Goal: Use online tool/utility: Utilize a website feature to perform a specific function

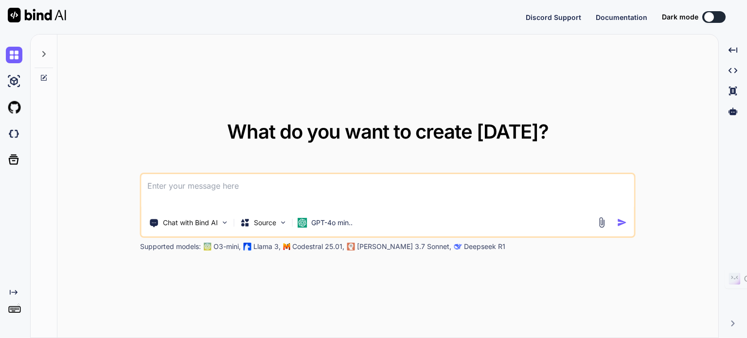
type textarea "x"
click at [16, 138] on img at bounding box center [14, 134] width 17 height 17
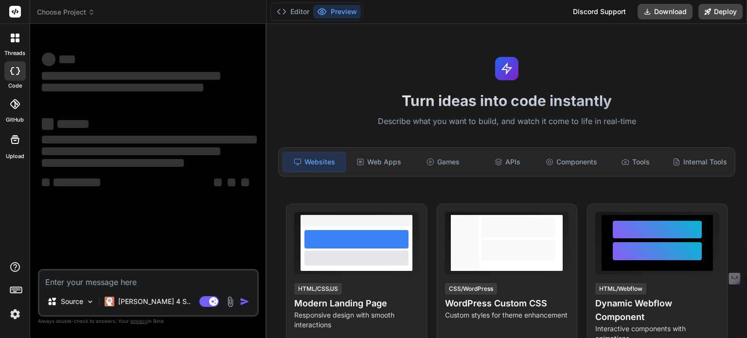
click at [84, 15] on span "Choose Project" at bounding box center [66, 12] width 58 height 10
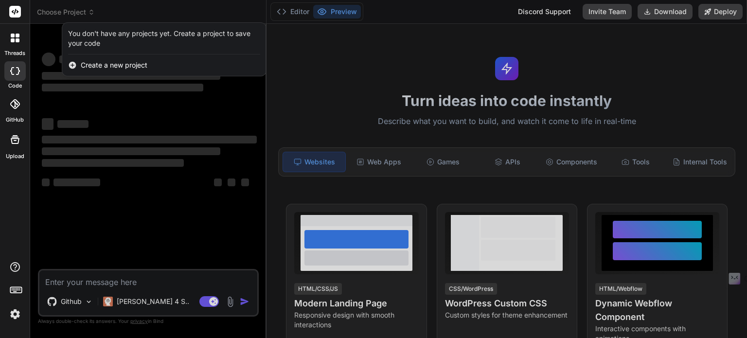
click at [173, 231] on div at bounding box center [373, 169] width 747 height 338
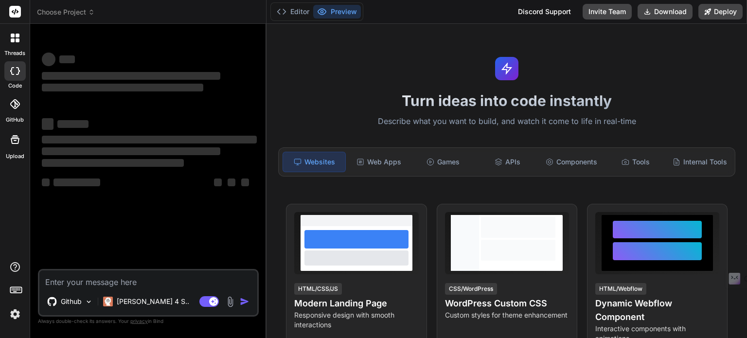
click at [13, 313] on img at bounding box center [15, 314] width 17 height 17
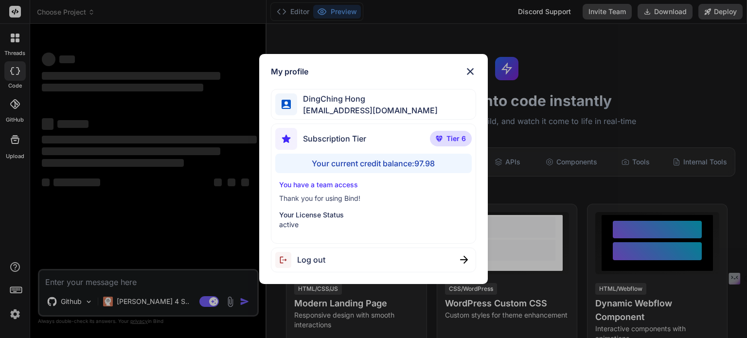
click at [145, 186] on div "My profile DingChing Hong [EMAIL_ADDRESS][DOMAIN_NAME] Subscription Tier Tier 6…" at bounding box center [373, 169] width 747 height 338
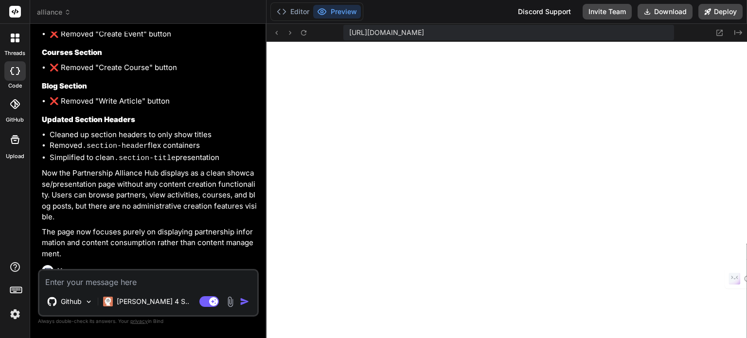
scroll to position [374, 0]
click at [725, 11] on button "Deploy" at bounding box center [721, 12] width 44 height 16
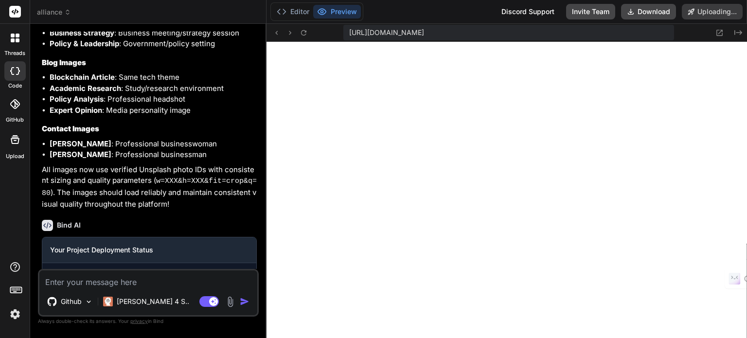
scroll to position [2216, 0]
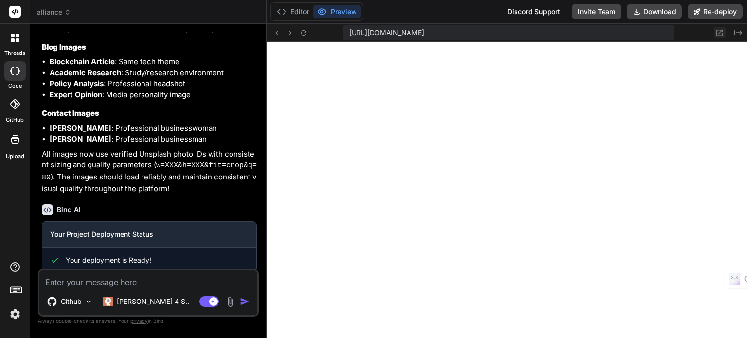
click at [721, 33] on icon at bounding box center [720, 33] width 8 height 8
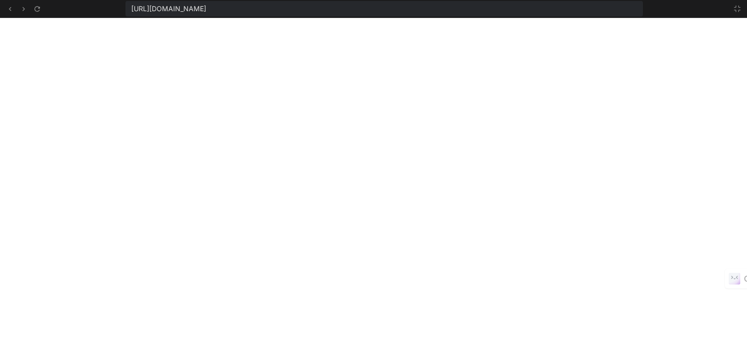
scroll to position [430, 0]
click at [198, 12] on span "[URL][DOMAIN_NAME]" at bounding box center [168, 9] width 75 height 10
copy div "[URL][DOMAIN_NAME]"
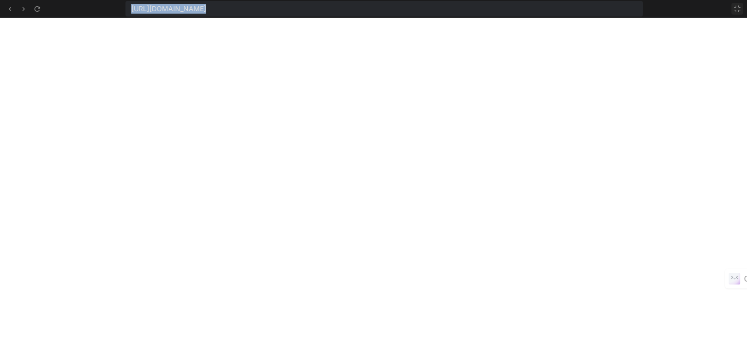
click at [740, 5] on icon at bounding box center [738, 9] width 8 height 8
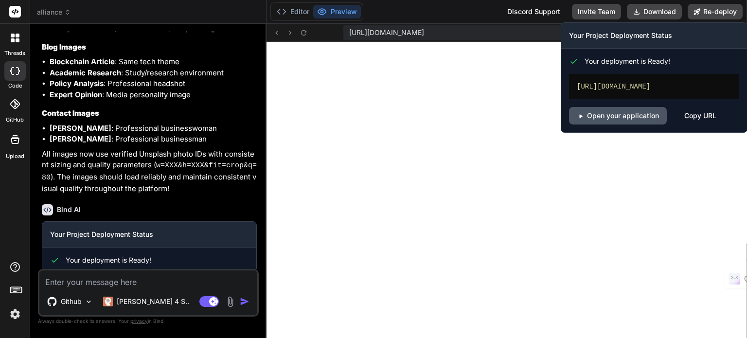
click at [621, 114] on link "Open your application" at bounding box center [618, 116] width 98 height 18
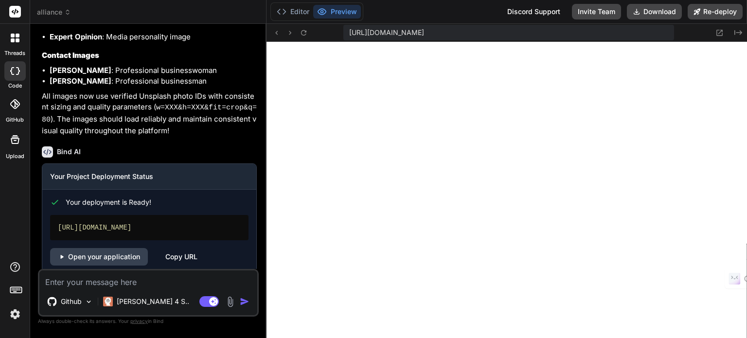
scroll to position [2275, 0]
click at [76, 283] on textarea at bounding box center [148, 279] width 218 height 18
paste textarea "Back to Hub"
type textarea "x"
type textarea "Back to Hub"
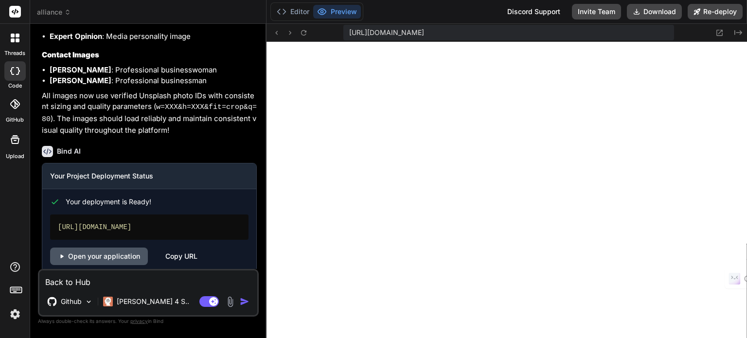
type textarea "x"
type textarea "Back to Hub"
type textarea "x"
type textarea "Back to Hub ㄢ"
type textarea "x"
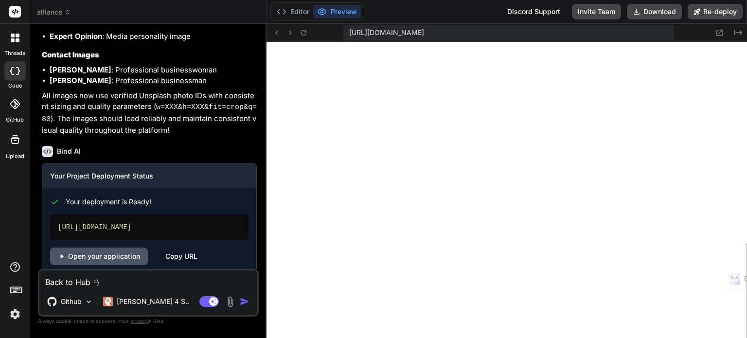
type textarea "Back to Hub 案"
type textarea "x"
type textarea "Back to Hub 案ㄧ"
type textarea "x"
type textarea "Back to Hub 案ㄋㄧ"
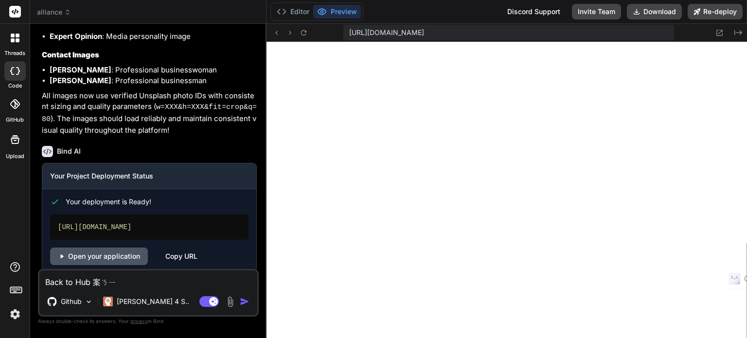
type textarea "x"
type textarea "Back to Hub 案ㄋㄧㄡ"
type textarea "x"
type textarea "Back to Hub 按鈕"
type textarea "x"
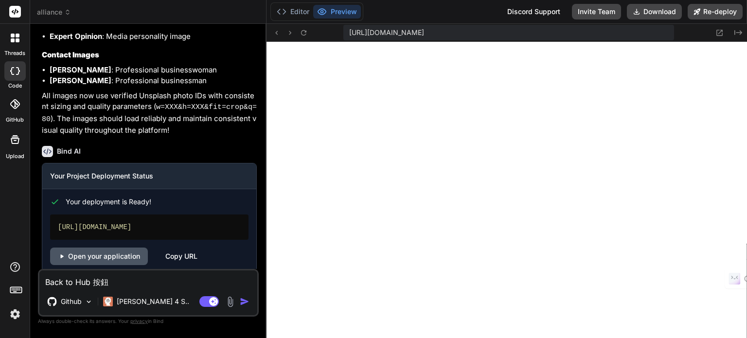
type textarea "Back to Hub 按鈕"
type textarea "x"
type textarea "Back to Hub 按鈕 ㄧ"
type textarea "x"
type textarea "Back to Hub 按鈕 ㄧㄠ"
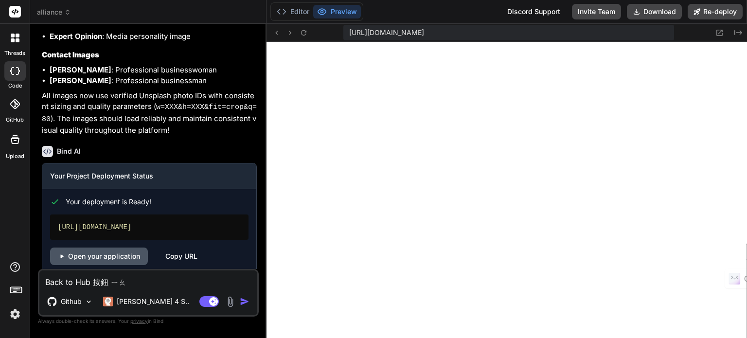
type textarea "x"
type textarea "Back to Hub 按鈕 要"
type textarea "x"
type textarea "Back to Hub 按鈕 要ㄧ"
type textarea "x"
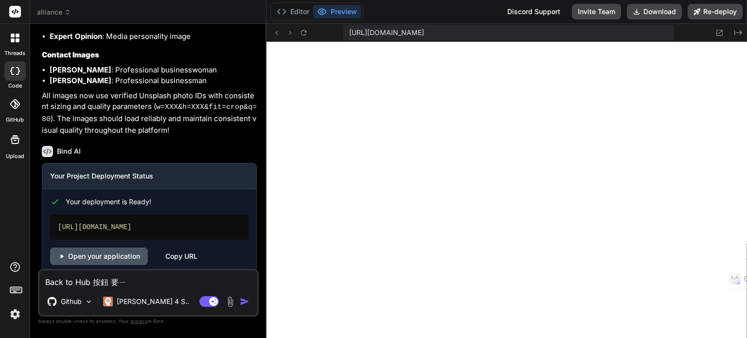
type textarea "Back to Hub 按鈕 要ㄌㄧ"
type textarea "x"
type textarea "Back to Hub 按鈕 要ㄌㄧㄢ"
type textarea "x"
type textarea "Back to Hub 按鈕 要連"
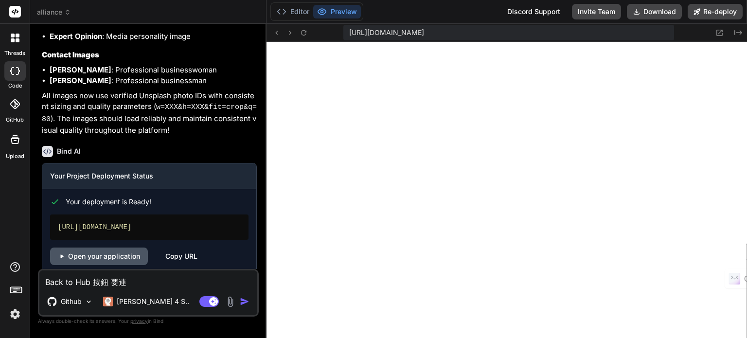
type textarea "x"
type textarea "Back to Hub 按鈕 要連ㄉ"
type textarea "x"
type textarea "Back to Hub 按鈕 要連ㄉㄠ"
type textarea "x"
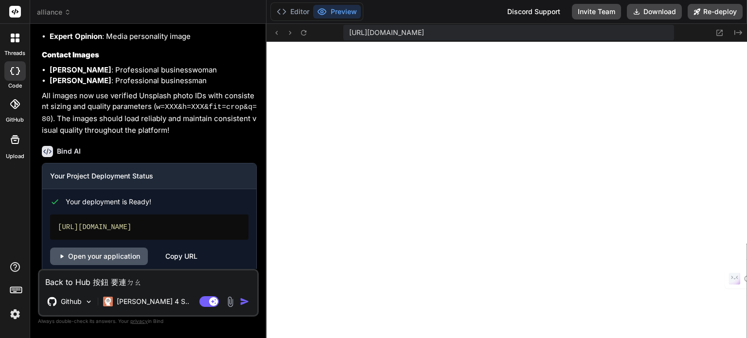
type textarea "Back to Hub 按鈕 要連到"
type textarea "x"
type textarea "Back to Hub 按鈕 要連到ㄕ"
type textarea "x"
type textarea "Back to Hub 按鈕 要連到ㄕㄡ"
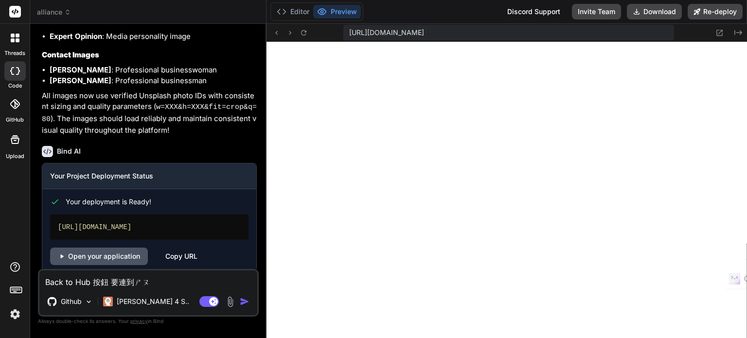
type textarea "x"
type textarea "Back to Hub 按鈕 要連到手"
type textarea "x"
type textarea "Back to Hub 按鈕 要連到手ㄧ"
type textarea "x"
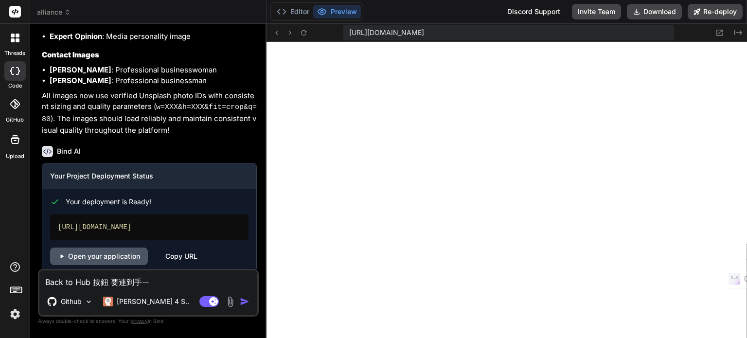
type textarea "Back to Hub 按鈕 要連到手ㄧㄝ"
type textarea "x"
type textarea "Back to Hub 按鈕 要連到首頁"
type textarea "x"
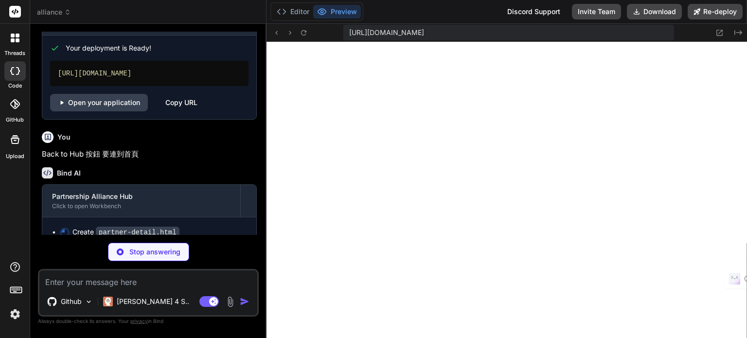
scroll to position [2429, 0]
click at [297, 11] on button "Editor" at bounding box center [293, 12] width 40 height 14
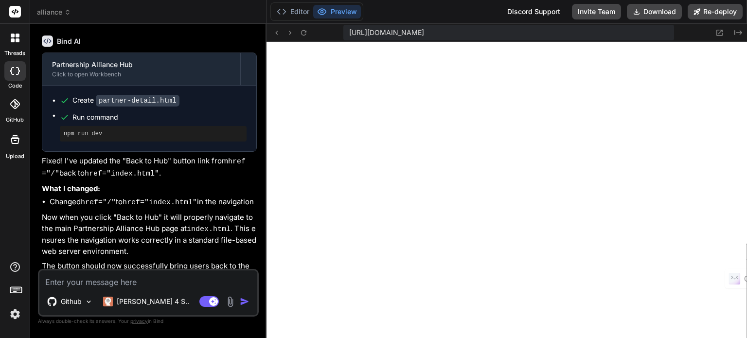
scroll to position [990, 0]
click at [146, 284] on textarea at bounding box center [148, 279] width 218 height 18
type textarea "x"
type textarea "ㄗ"
type textarea "x"
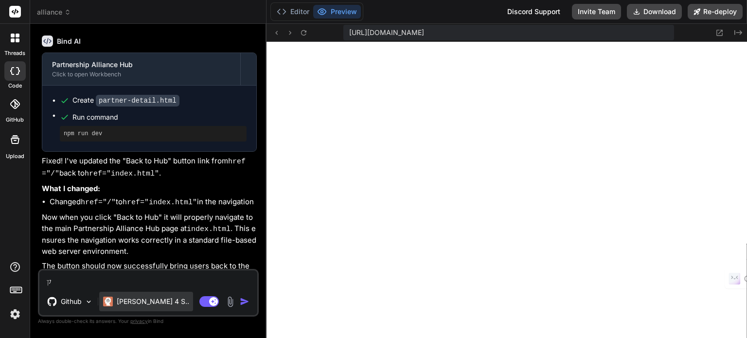
type textarea "ㄗㄨ"
type textarea "x"
type textarea "ㄗㄨㄛ"
type textarea "x"
type textarea "左"
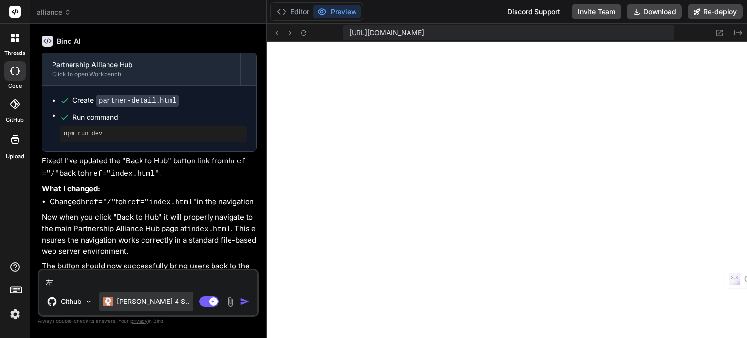
type textarea "x"
type textarea "左ㄕ"
type textarea "x"
type textarea "左上"
type textarea "x"
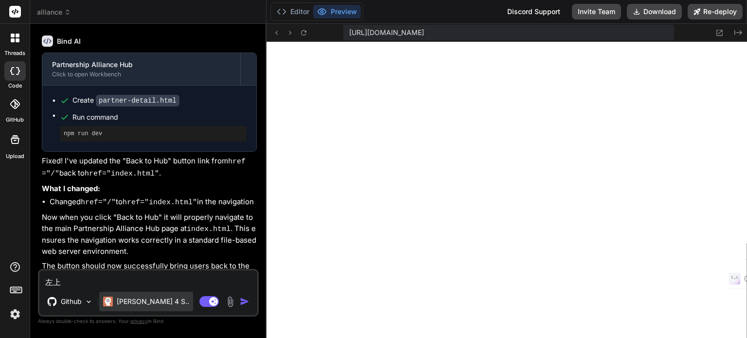
type textarea "左上ㄧ"
type textarea "x"
type textarea "左上ㄐㄧ"
type textarea "x"
type textarea "左上ㄐㄧㄠ"
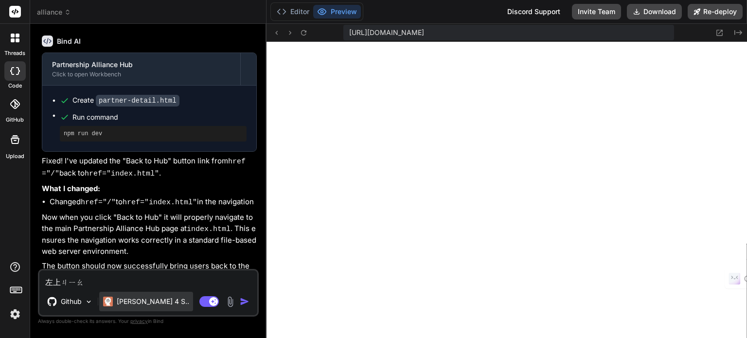
type textarea "x"
type textarea "左上角"
type textarea "x"
type textarea "左上角ㄉ"
type textarea "x"
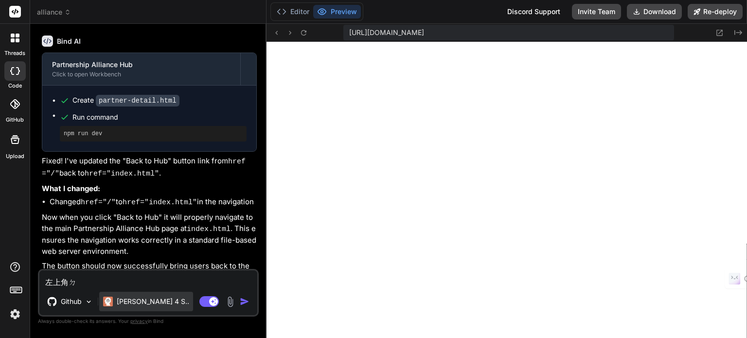
type textarea "左上角ㄉㄜ"
type textarea "x"
type textarea "左上角的"
click at [300, 33] on icon at bounding box center [304, 33] width 8 height 8
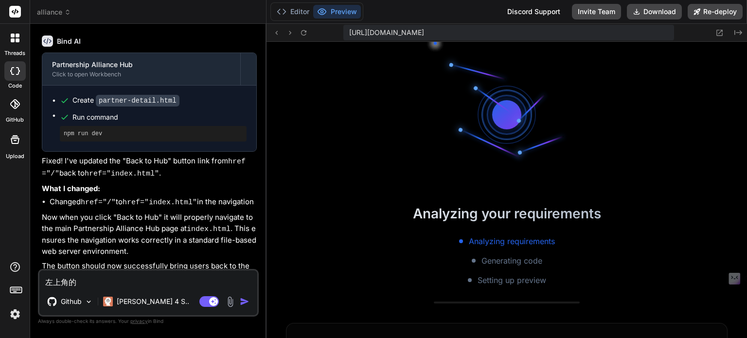
scroll to position [1064, 0]
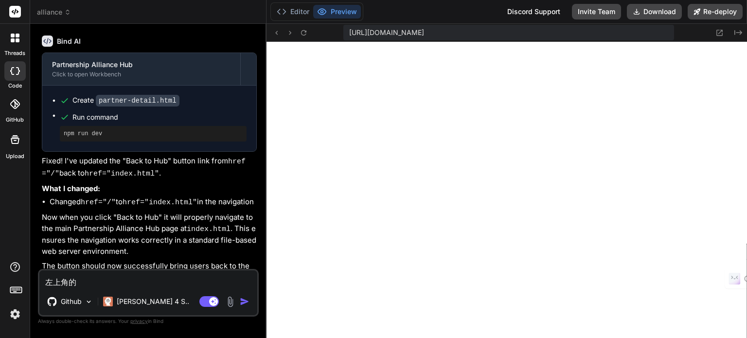
click at [298, 27] on button at bounding box center [304, 33] width 12 height 12
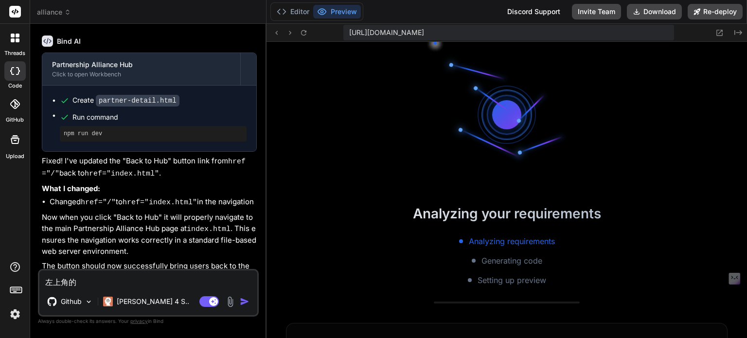
scroll to position [1139, 0]
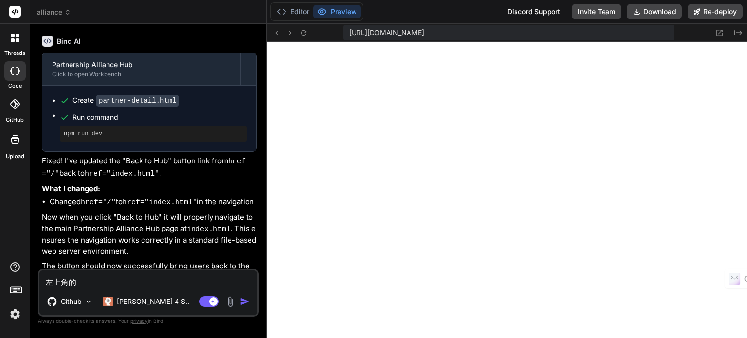
click at [106, 281] on textarea "左上角的" at bounding box center [148, 279] width 218 height 18
type textarea "x"
type textarea "左上角的"
type textarea "x"
type textarea "左上角的 L"
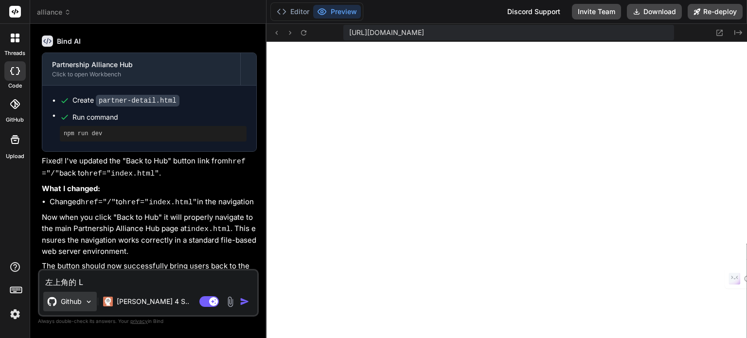
type textarea "x"
type textarea "左上角的 LO"
type textarea "x"
type textarea "左上角的 LOG"
type textarea "x"
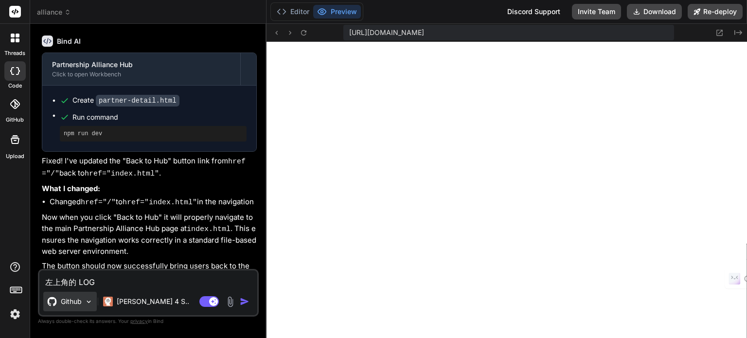
type textarea "左上角的 LOGO"
type textarea "x"
type textarea "左上角的 LOGOㄧ"
type textarea "x"
type textarea "左上角的 LOGOㄧㄝ"
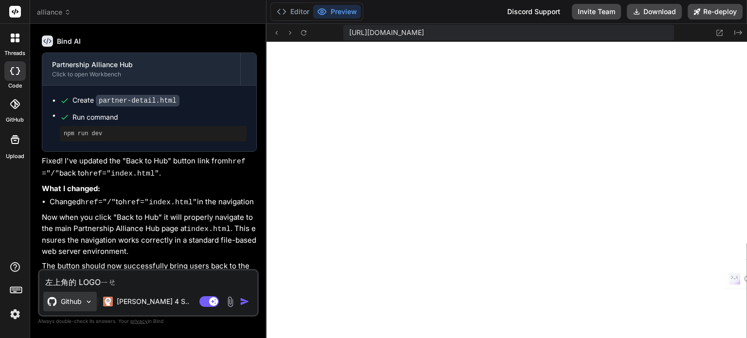
type textarea "x"
type textarea "左上角的 LOGO也"
type textarea "x"
type textarea "左上角的 LOGO也ㄧ"
type textarea "x"
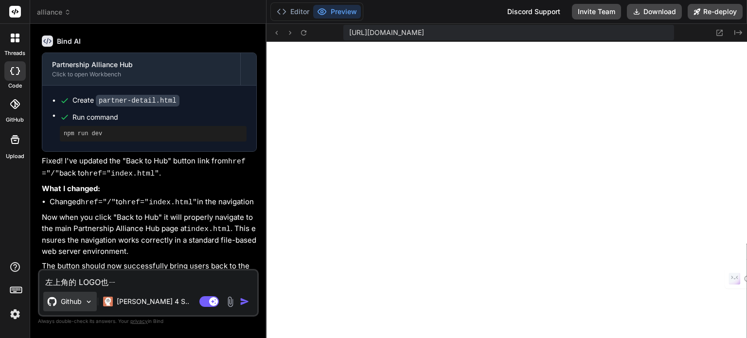
type textarea "左上角的 LOGO也ㄧㄠ"
type textarea "x"
type textarea "左上角的 LOGO也要"
type textarea "x"
type textarea "左上角的 LOGO也要ㄨ"
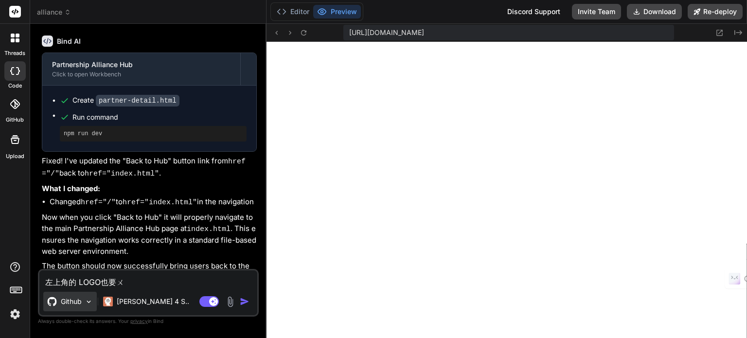
type textarea "x"
type textarea "左上角的 LOGO也要ㄨㄟ"
type textarea "x"
type textarea "左上角的 LOGO也要為"
type textarea "x"
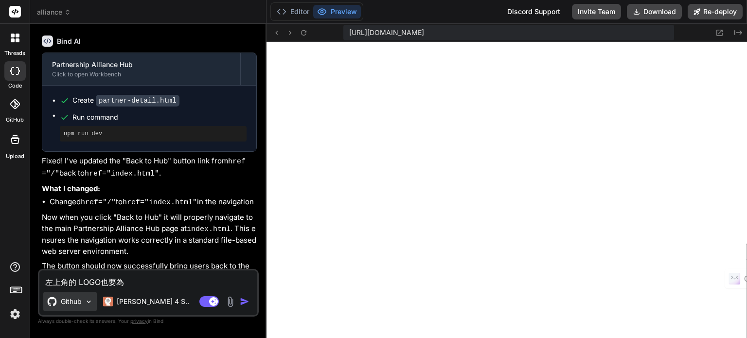
type textarea "左上角的 LOGO也要為ㄉ"
type textarea "x"
type textarea "左上角的 LOGO也要為到"
type textarea "x"
type textarea "左上角的 LOGO也要為"
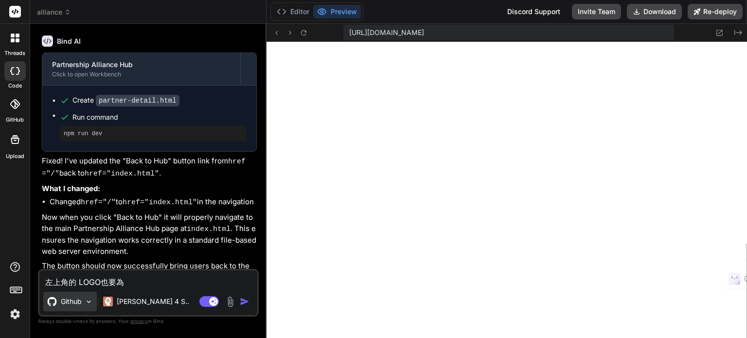
type textarea "x"
type textarea "左上角的 LOGO也要"
type textarea "x"
type textarea "左上角的 LOGO也要ㄏ"
type textarea "x"
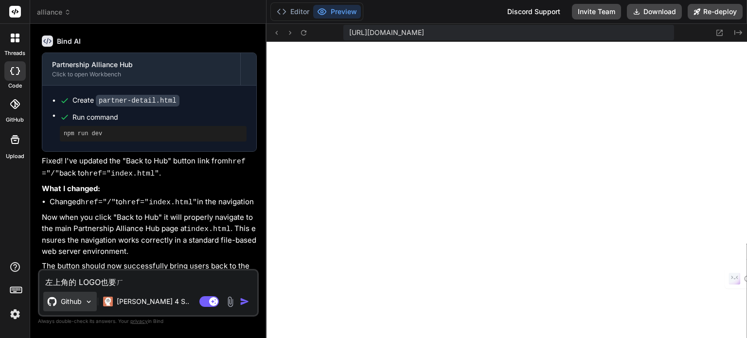
type textarea "左上角的 LOGO也要ㄏㄨ"
type textarea "x"
type textarea "左上角的 LOGO也要ㄏㄨㄟ"
type textarea "x"
type textarea "左上角的 LOGO也要回"
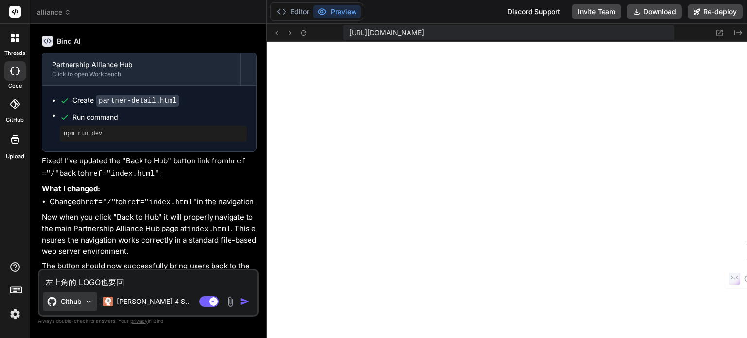
type textarea "x"
type textarea "左上角的 LOGO也要回ㄉ"
type textarea "x"
type textarea "左上角的 LOGO也要回ㄉㄠ"
type textarea "x"
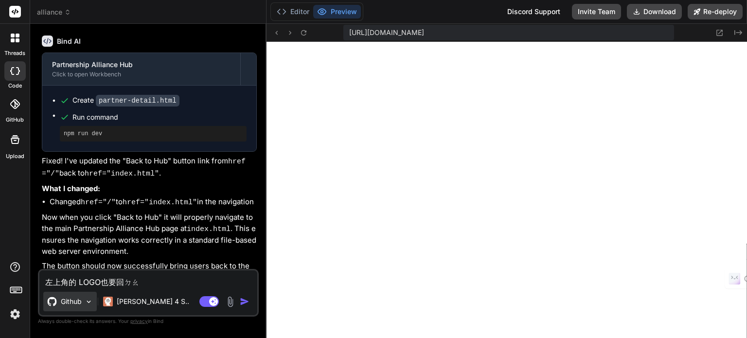
type textarea "左上角的 LOGO也要回到"
type textarea "x"
type textarea "左上角的 LOGO也要回到ㄕ"
type textarea "x"
type textarea "左上角的 LOGO也要回到ㄕㄡ"
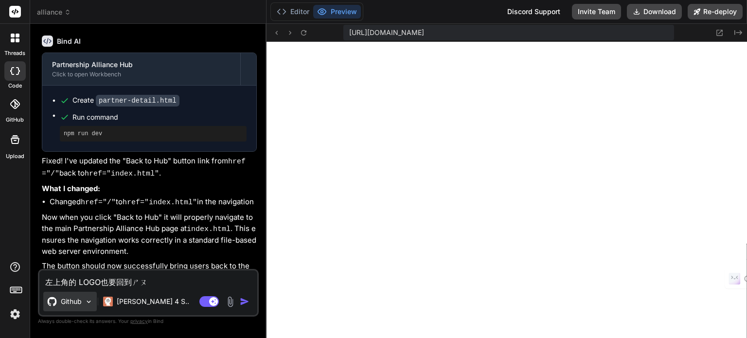
type textarea "x"
type textarea "左上角的 LOGO也要回到首"
type textarea "x"
type textarea "左上角的 LOGO也要回到首ㄧ"
type textarea "x"
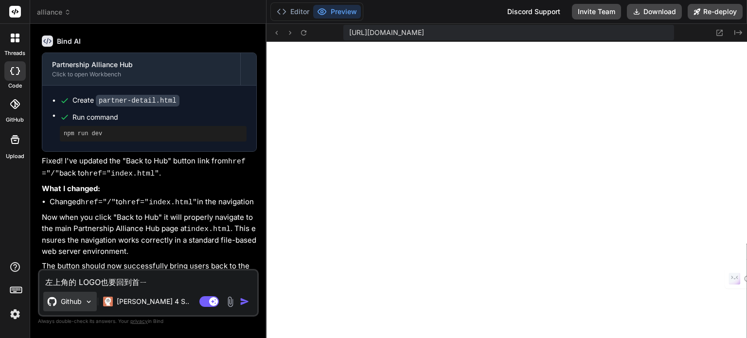
type textarea "左上角的 LOGO也要回到首ㄧㄝ"
type textarea "x"
type textarea "左上角的 LOGO也要回到首頁"
type textarea "x"
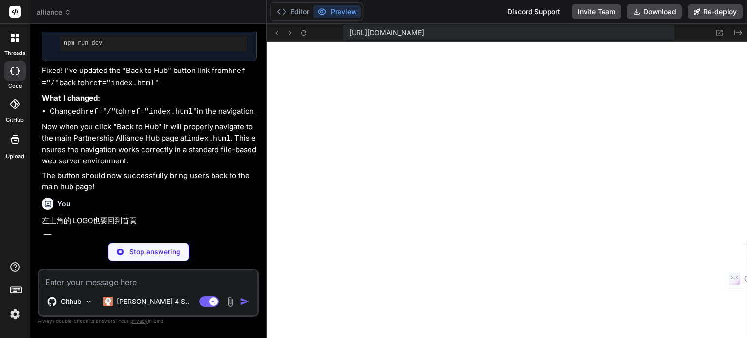
scroll to position [2661, 0]
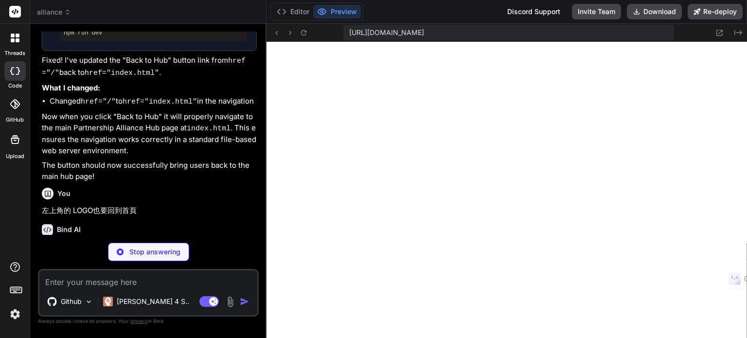
type textarea "x"
type textarea "</html>"
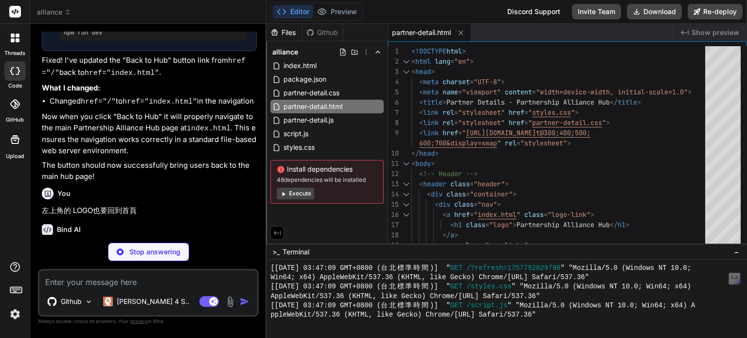
type textarea "x"
type textarea "}"
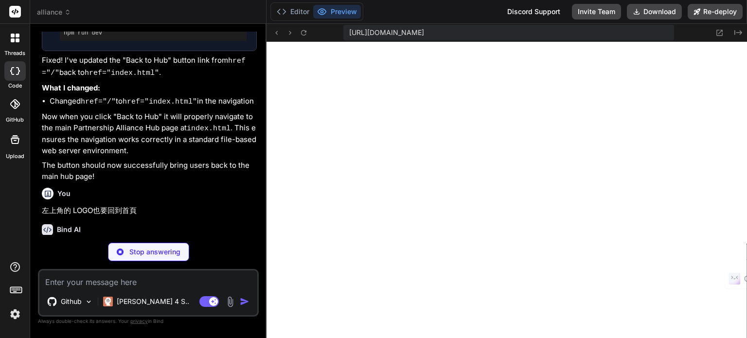
scroll to position [2668, 0]
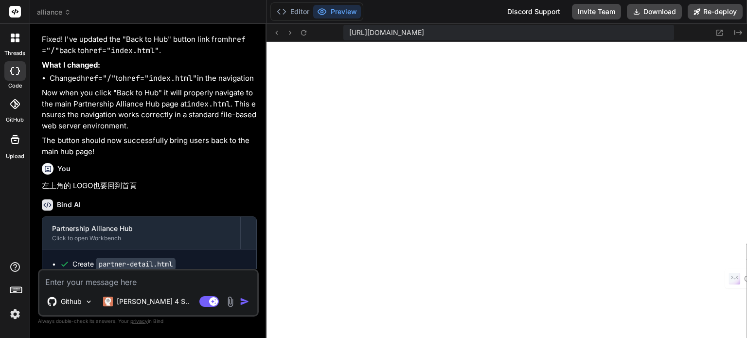
type textarea "x"
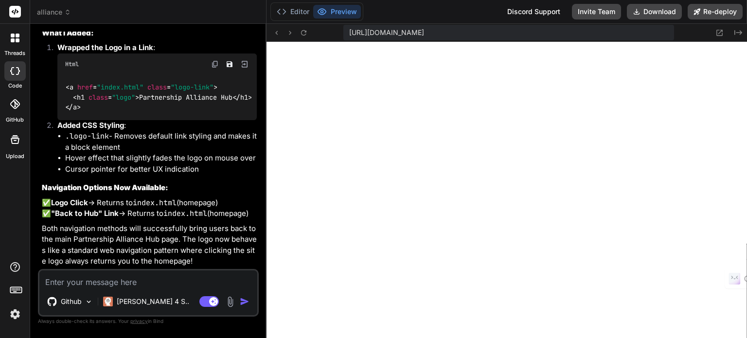
scroll to position [2092, 0]
click at [145, 278] on textarea at bounding box center [148, 279] width 218 height 18
type textarea "x"
type textarea "ㄍ"
type textarea "x"
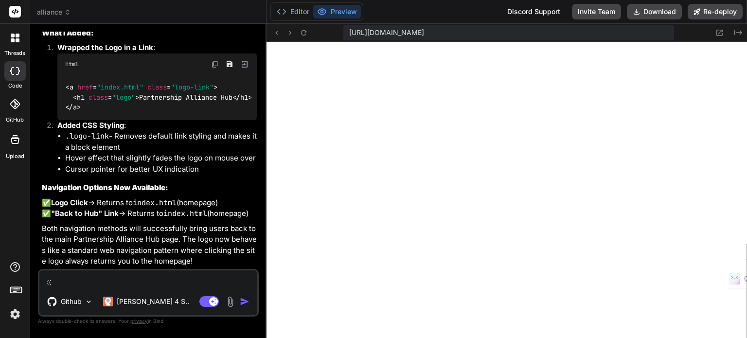
type textarea "ㄍㄨ"
type textarea "x"
type textarea "故"
type textarea "x"
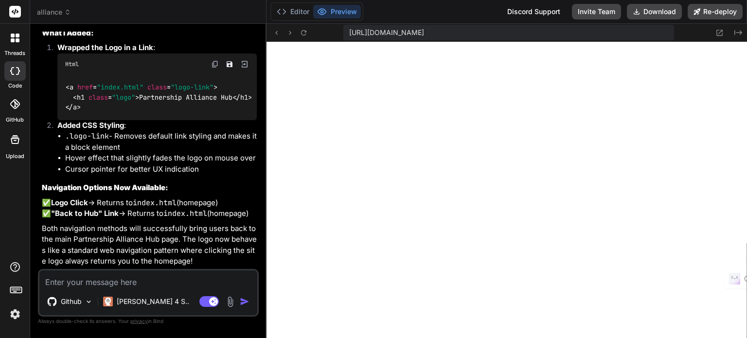
type textarea "ㄍ"
type textarea "x"
type textarea "ㄍㄜ"
type textarea "x"
type textarea "各"
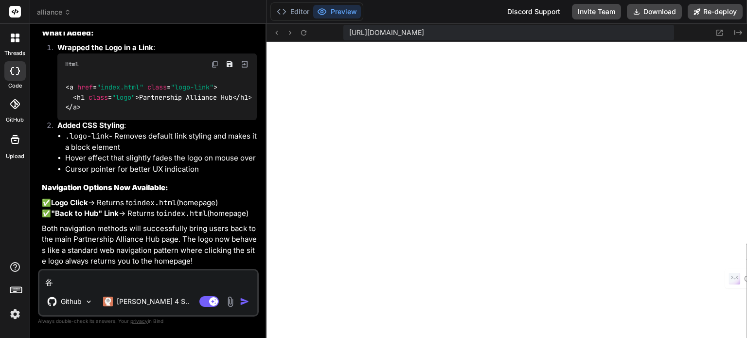
type textarea "x"
type textarea "各ㄜ"
type textarea "x"
type textarea "各ㄉㄜ"
type textarea "x"
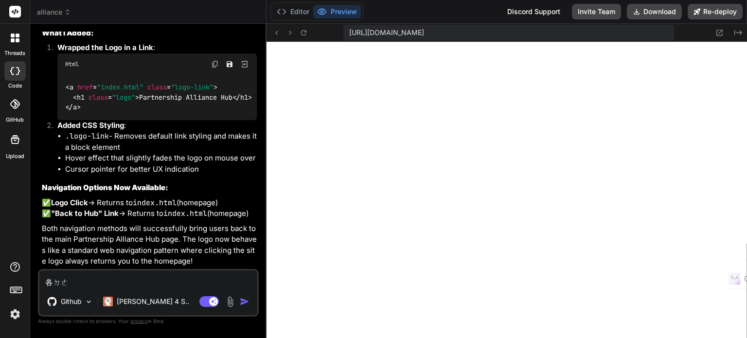
type textarea "各地"
type textarea "x"
type textarea "各"
type textarea "x"
type textarea "各ㄍ"
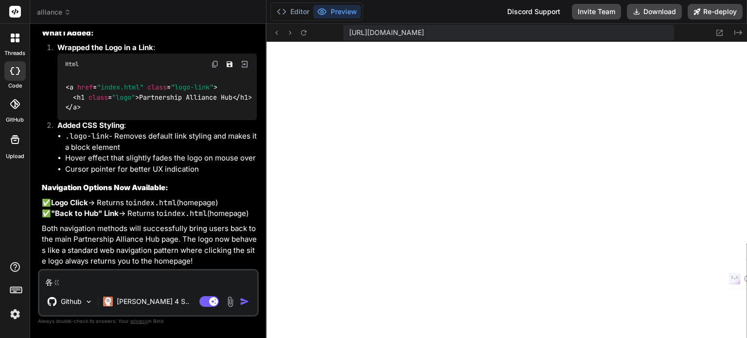
type textarea "x"
type textarea "各ㄍㄜ"
type textarea "x"
type textarea "各個"
type textarea "x"
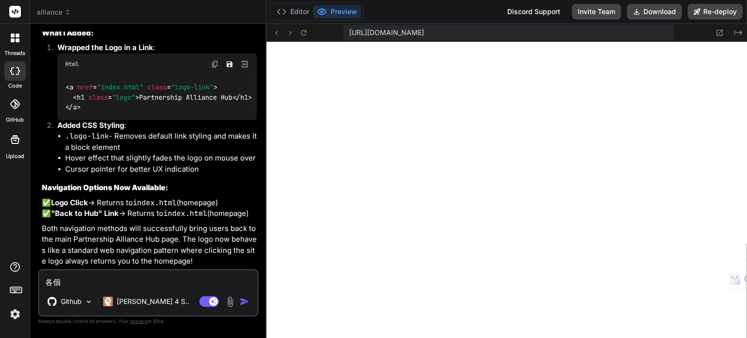
type textarea "各個"
type textarea "x"
type textarea "各個"
type textarea "x"
type textarea "各個d"
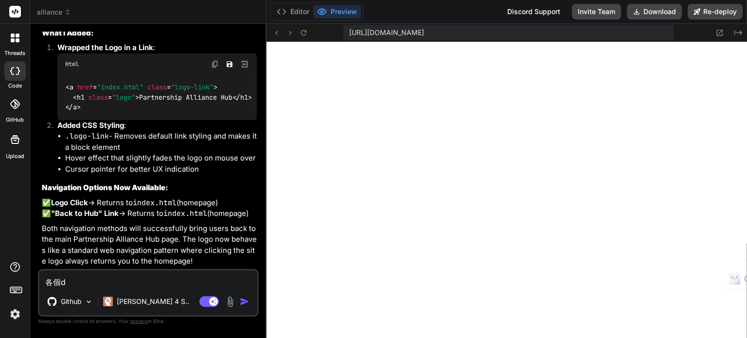
type textarea "x"
type textarea "各個de"
type textarea "x"
type textarea "各個det"
type textarea "x"
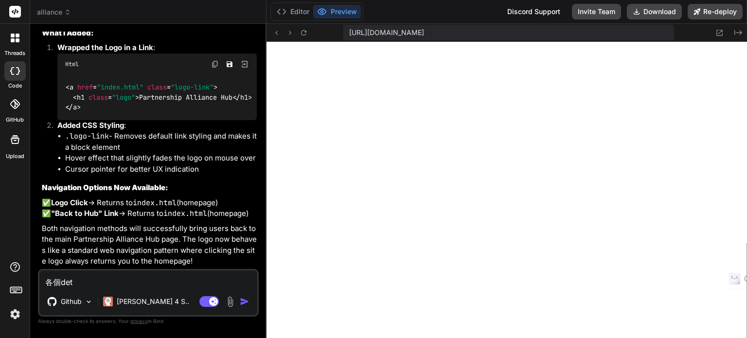
type textarea "各個deti"
type textarea "x"
type textarea "各個detia"
type textarea "x"
type textarea "各個detial"
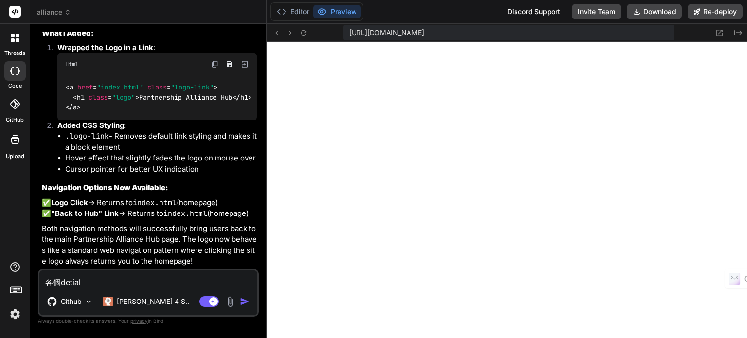
scroll to position [2148, 0]
click at [102, 282] on textarea "各個detial" at bounding box center [148, 279] width 218 height 18
type textarea "x"
type textarea "各個detia"
type textarea "x"
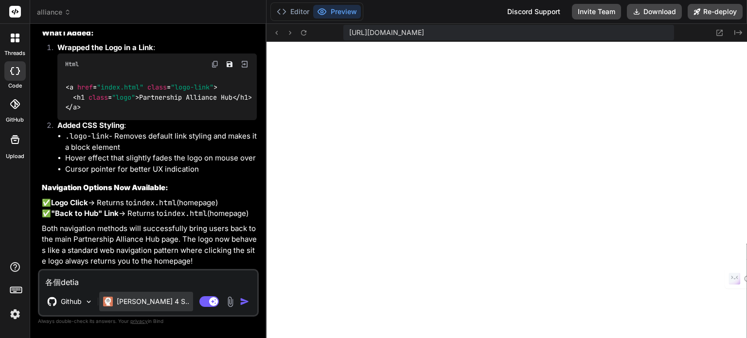
type textarea "各個deti"
type textarea "x"
type textarea "各個det"
type textarea "x"
paste textarea "Back to Hub"
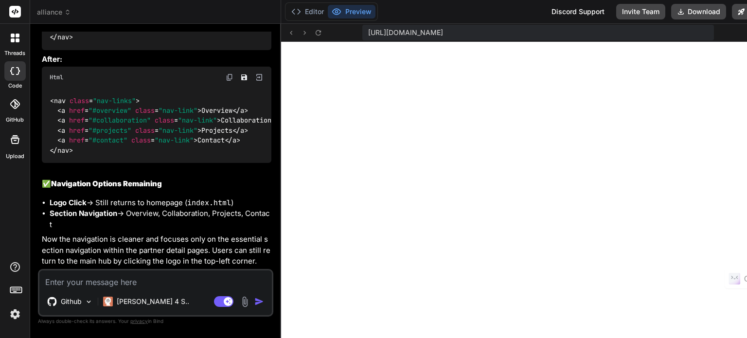
scroll to position [2858, 0]
click at [732, 11] on button "Re-deploy" at bounding box center [759, 12] width 55 height 16
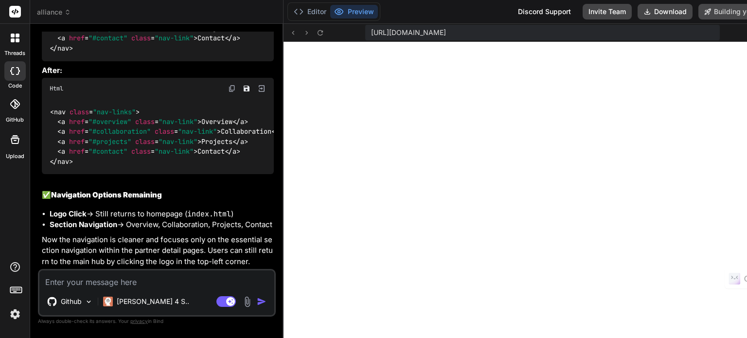
scroll to position [3670, 0]
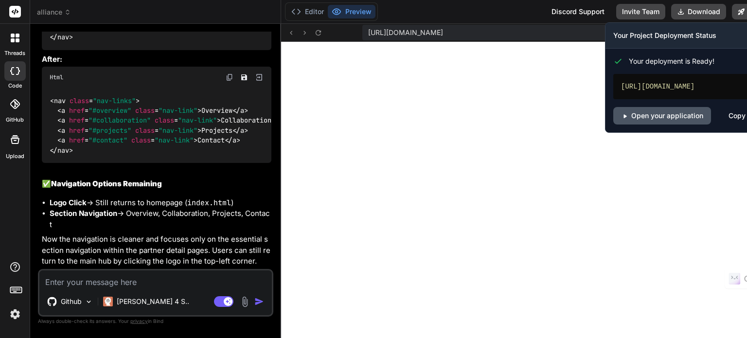
click at [629, 114] on link "Open your application" at bounding box center [662, 116] width 98 height 18
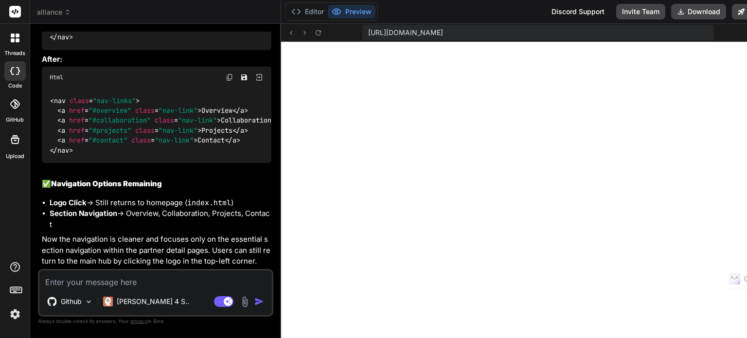
click at [96, 282] on textarea at bounding box center [155, 279] width 233 height 18
paste textarea "Aexo Bio"
paste textarea "INSEAD"
paste textarea "Taipei City Government"
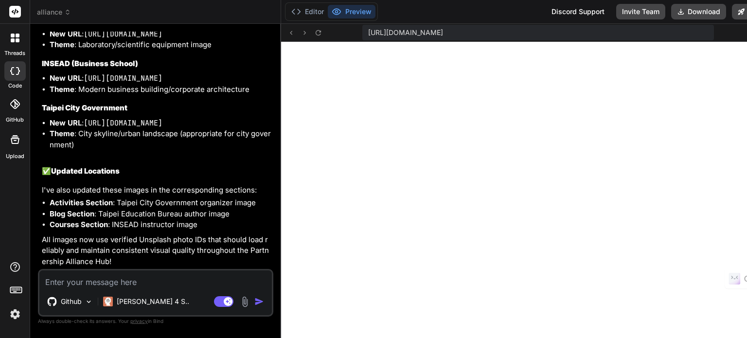
scroll to position [4185, 0]
click at [732, 13] on button "Re-deploy" at bounding box center [759, 12] width 55 height 16
click at [16, 320] on img at bounding box center [15, 314] width 17 height 17
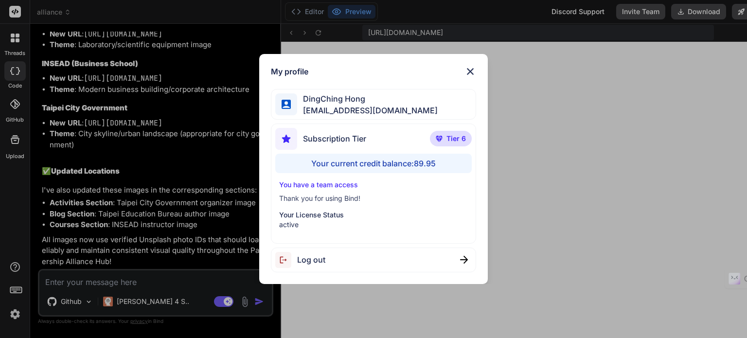
click at [19, 315] on div "My profile DingChing Hong [EMAIL_ADDRESS][DOMAIN_NAME] Subscription Tier Tier 6…" at bounding box center [373, 169] width 747 height 338
